Goal: Find specific page/section: Find specific page/section

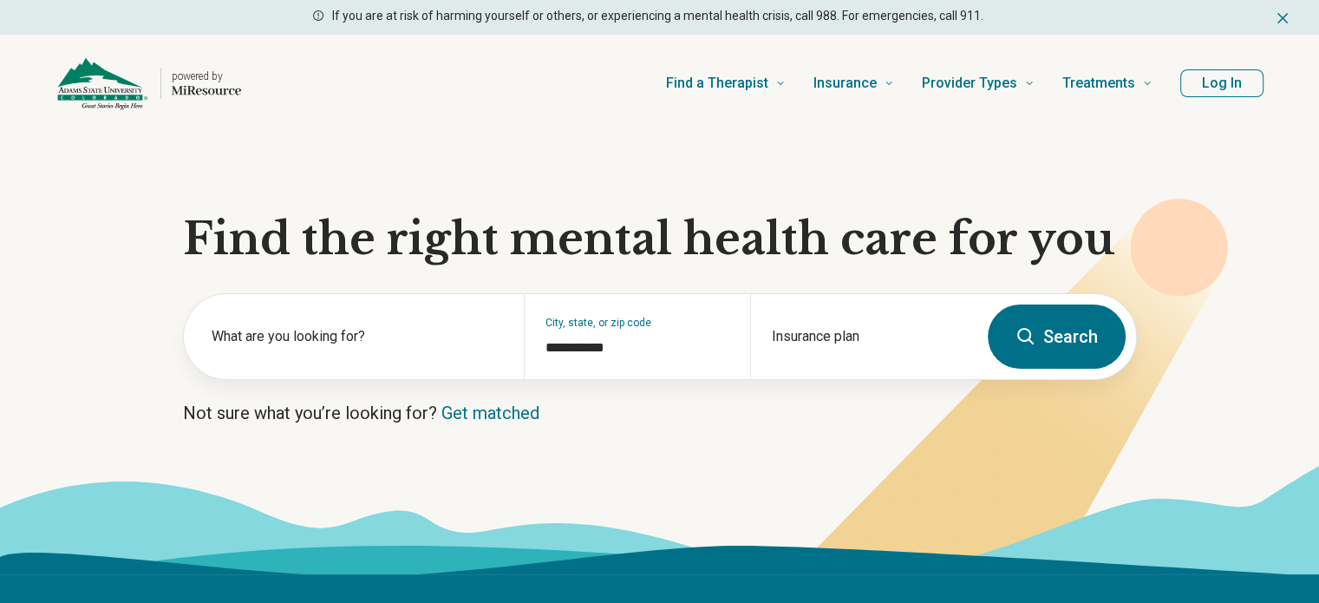
type input "**********"
click at [1216, 87] on button "Log In" at bounding box center [1221, 83] width 83 height 28
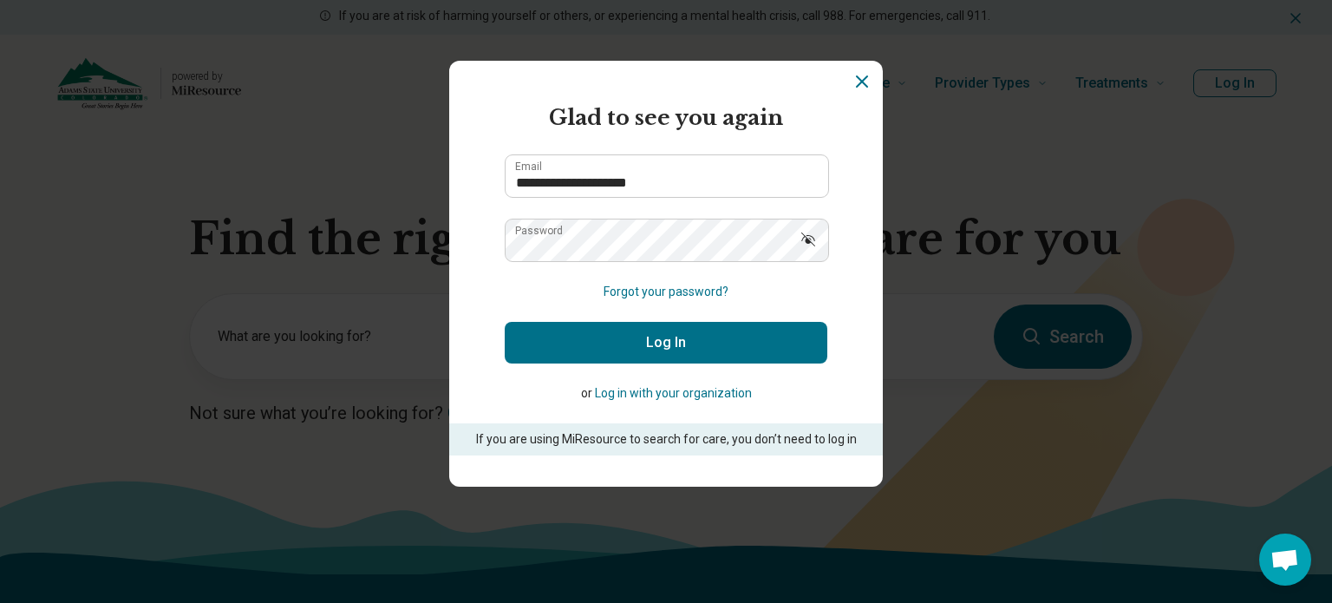
click at [707, 354] on button "Log In" at bounding box center [666, 343] width 323 height 42
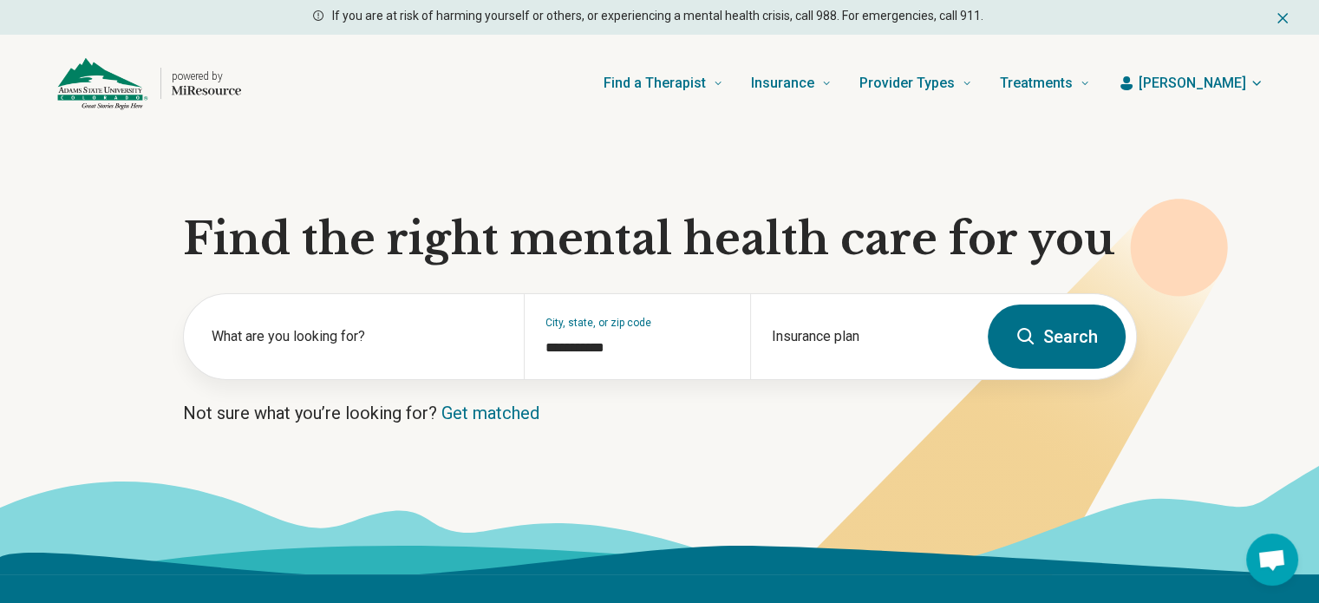
click at [1235, 84] on span "[PERSON_NAME]" at bounding box center [1193, 83] width 108 height 21
